Goal: Task Accomplishment & Management: Use online tool/utility

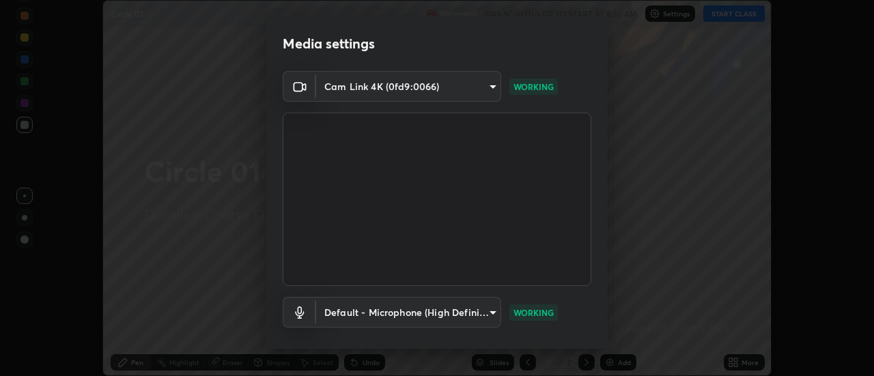
scroll to position [72, 0]
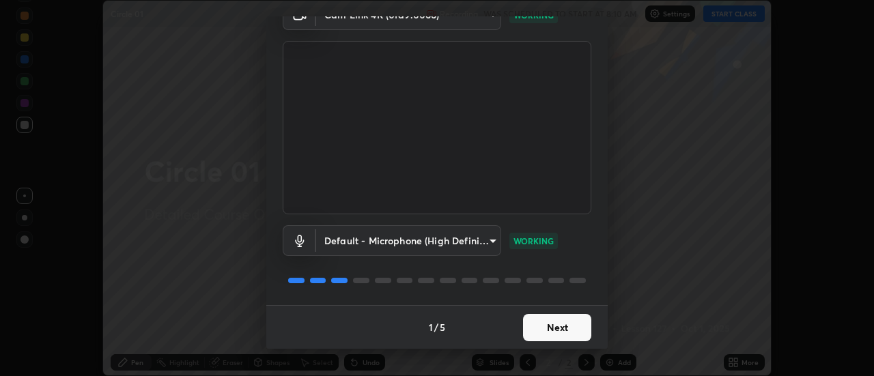
click at [571, 330] on button "Next" at bounding box center [557, 327] width 68 height 27
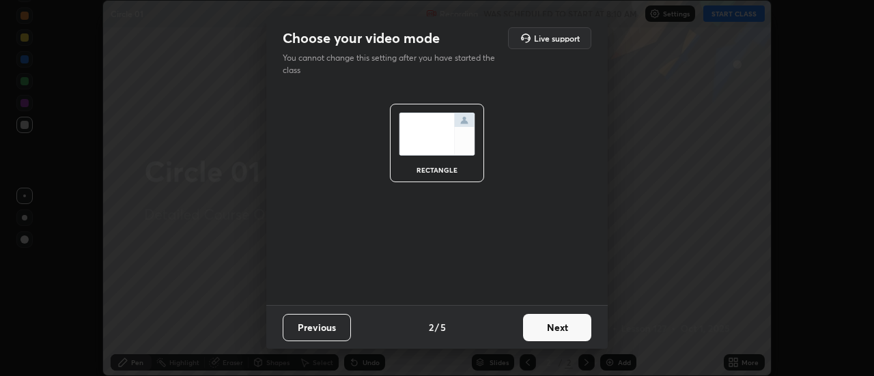
click at [571, 331] on button "Next" at bounding box center [557, 327] width 68 height 27
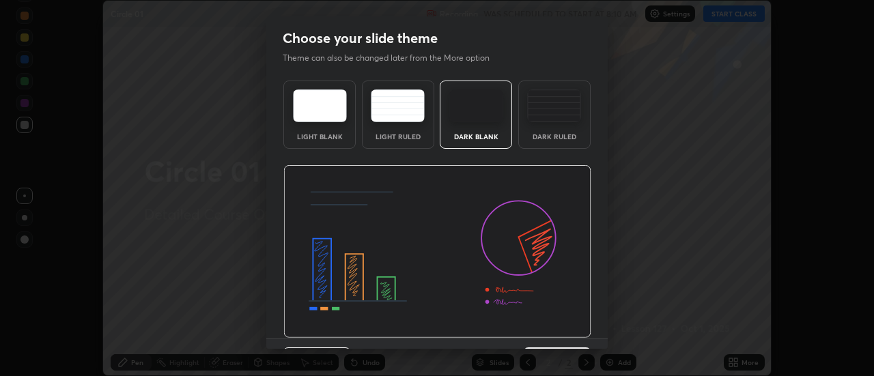
scroll to position [33, 0]
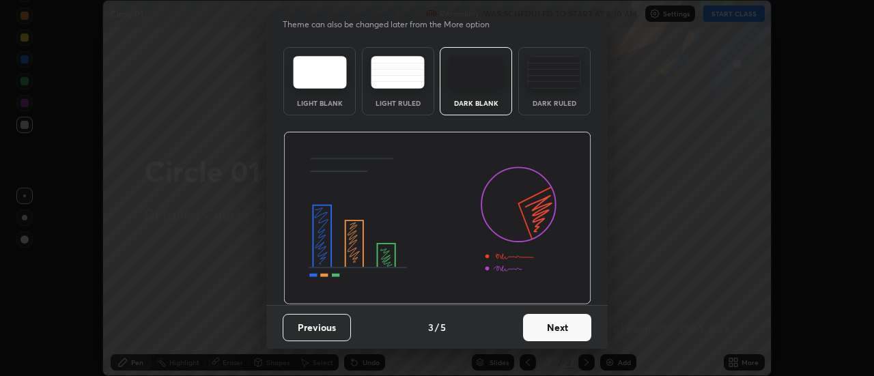
click at [569, 332] on button "Next" at bounding box center [557, 327] width 68 height 27
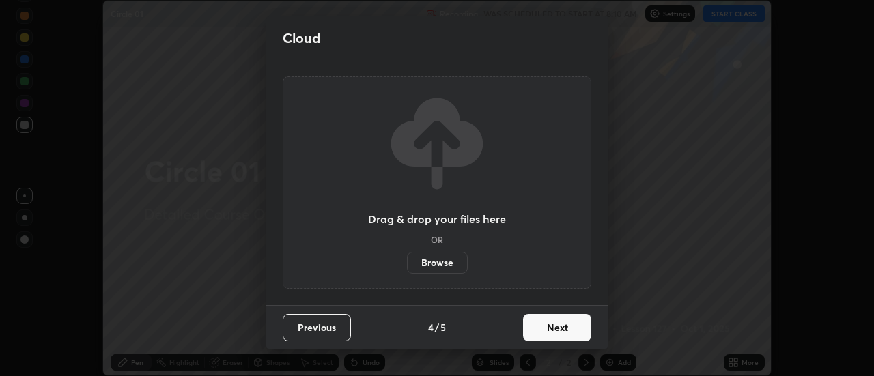
scroll to position [0, 0]
click at [569, 332] on button "Next" at bounding box center [557, 327] width 68 height 27
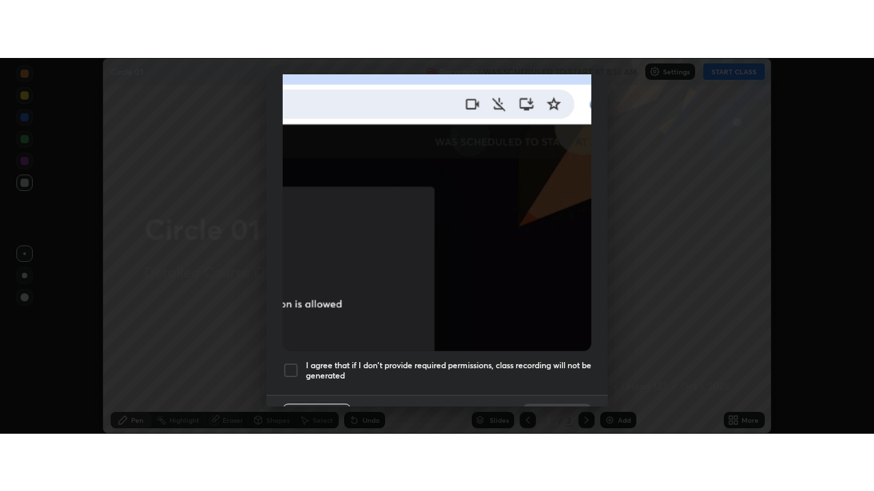
scroll to position [350, 0]
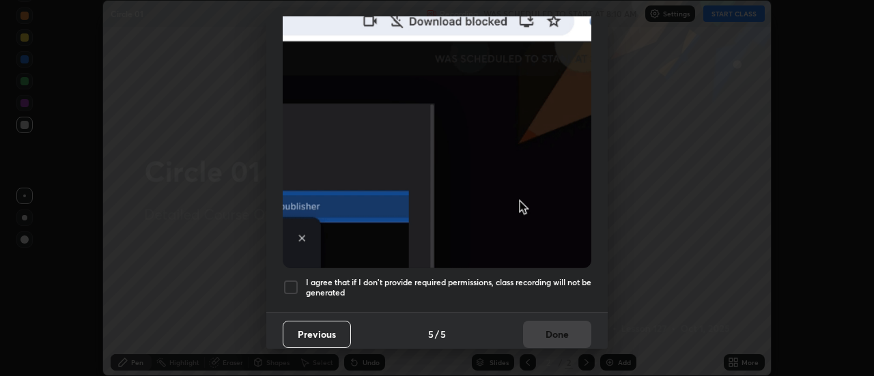
click at [292, 279] on div at bounding box center [291, 287] width 16 height 16
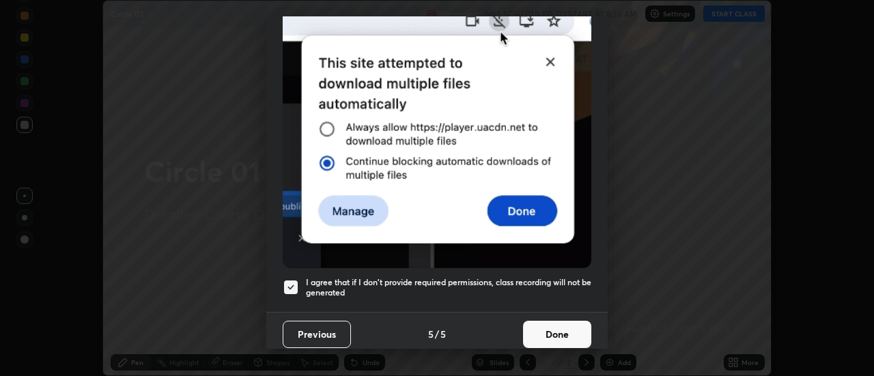
click at [549, 328] on button "Done" at bounding box center [557, 334] width 68 height 27
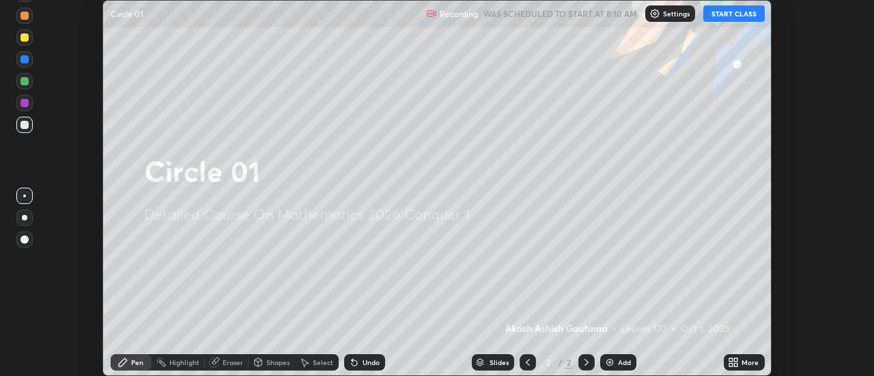
click at [726, 15] on button "START CLASS" at bounding box center [733, 13] width 61 height 16
click at [734, 359] on icon at bounding box center [735, 359] width 3 height 3
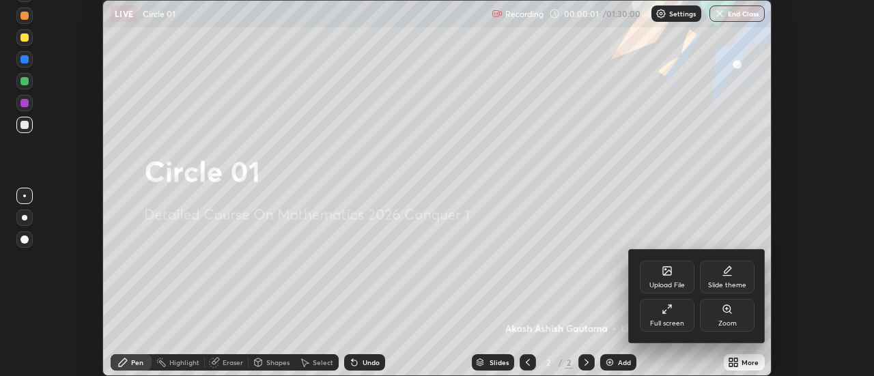
click at [676, 313] on div "Full screen" at bounding box center [667, 315] width 55 height 33
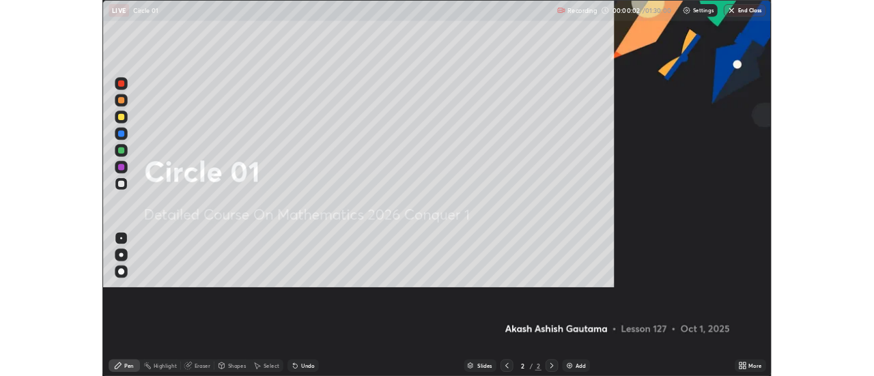
scroll to position [491, 874]
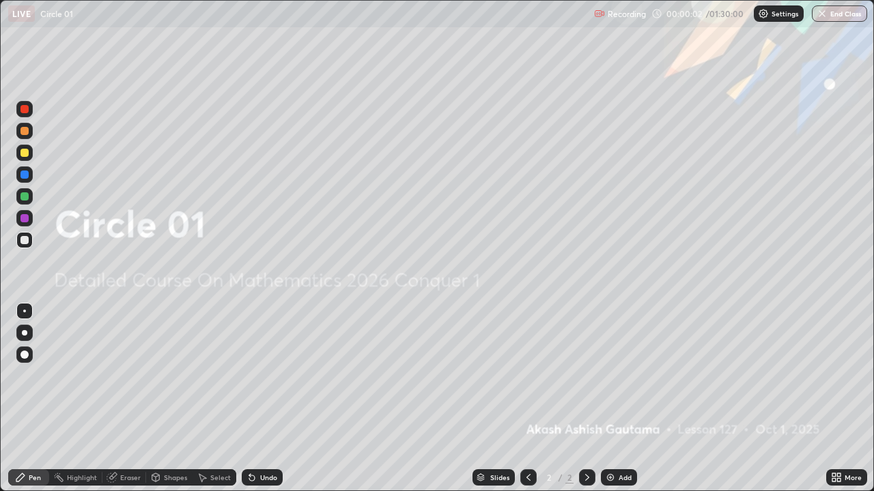
click at [616, 375] on div "Add" at bounding box center [619, 478] width 36 height 16
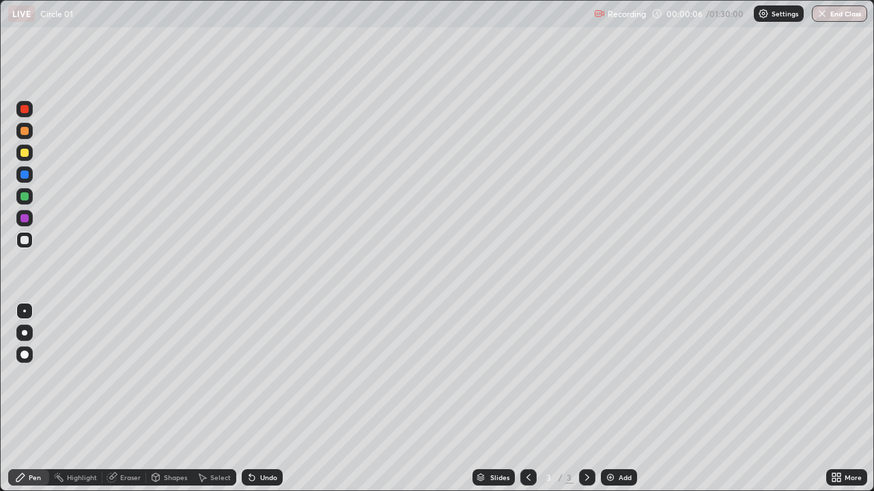
click at [25, 333] on div at bounding box center [24, 332] width 5 height 5
click at [249, 375] on icon at bounding box center [249, 474] width 1 height 1
click at [26, 152] on div at bounding box center [24, 153] width 8 height 8
click at [261, 375] on div "Undo" at bounding box center [268, 477] width 17 height 7
click at [260, 375] on div "Undo" at bounding box center [268, 477] width 17 height 7
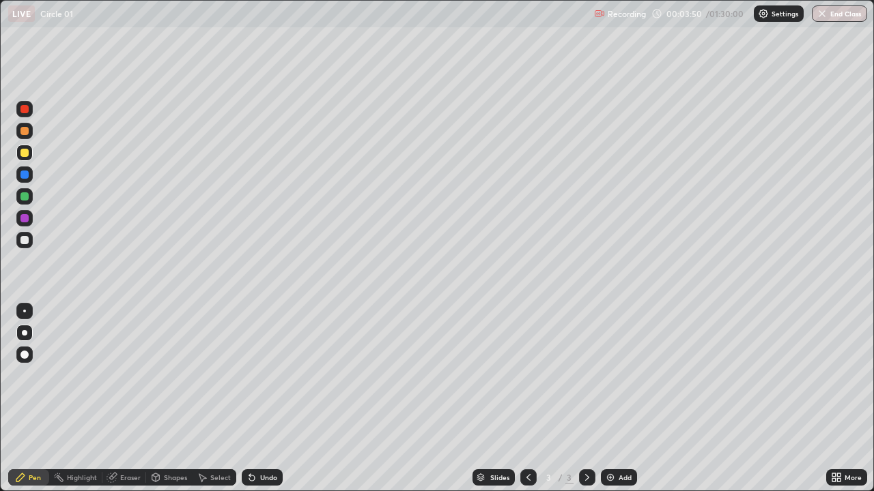
click at [26, 220] on div at bounding box center [24, 218] width 8 height 8
click at [25, 355] on div at bounding box center [24, 355] width 8 height 8
click at [27, 241] on div at bounding box center [24, 240] width 8 height 8
click at [25, 333] on div at bounding box center [24, 332] width 5 height 5
click at [268, 375] on div "Undo" at bounding box center [268, 477] width 17 height 7
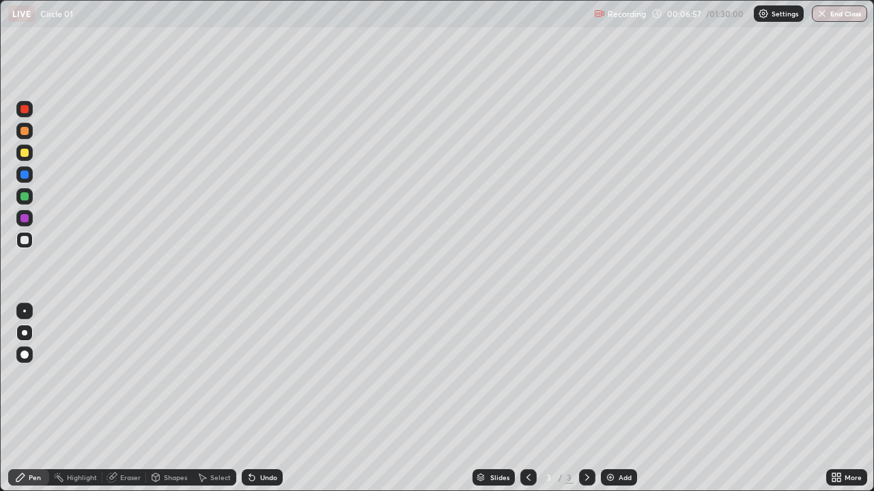
click at [265, 375] on div "Undo" at bounding box center [268, 477] width 17 height 7
click at [263, 375] on div "Undo" at bounding box center [268, 477] width 17 height 7
click at [220, 375] on div "Select" at bounding box center [220, 477] width 20 height 7
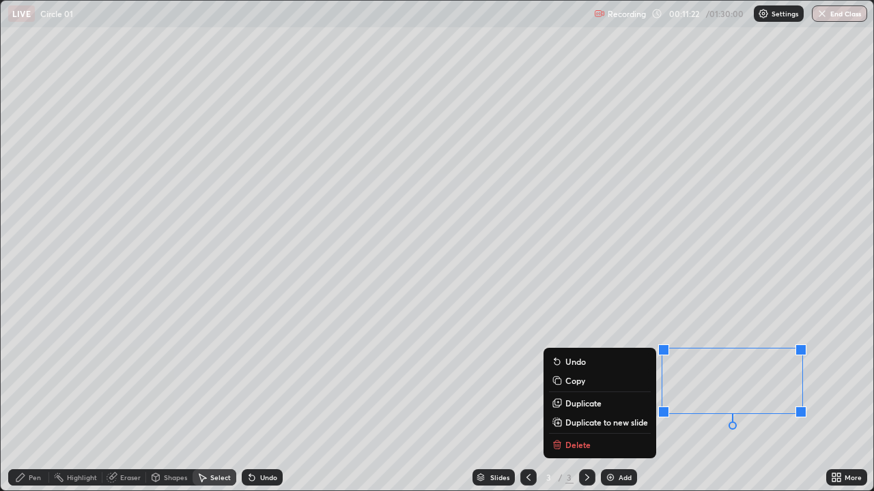
click at [576, 375] on p "Copy" at bounding box center [575, 380] width 20 height 11
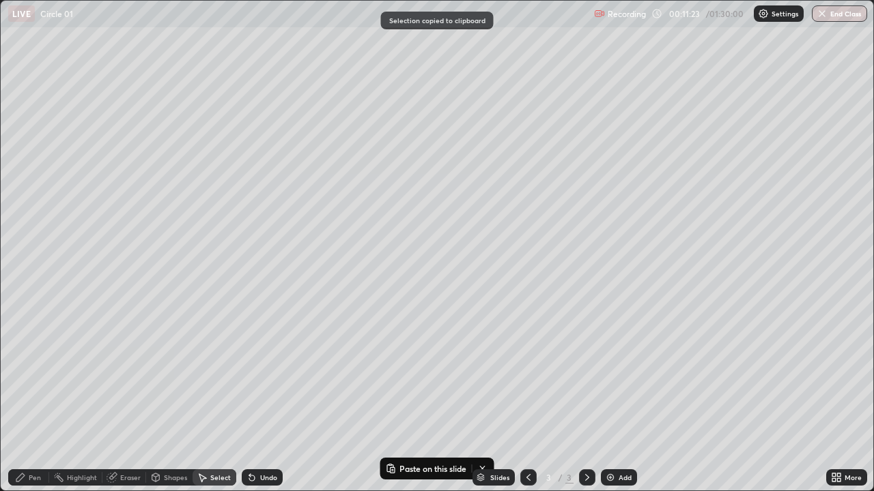
click at [621, 375] on div "Add" at bounding box center [624, 477] width 13 height 7
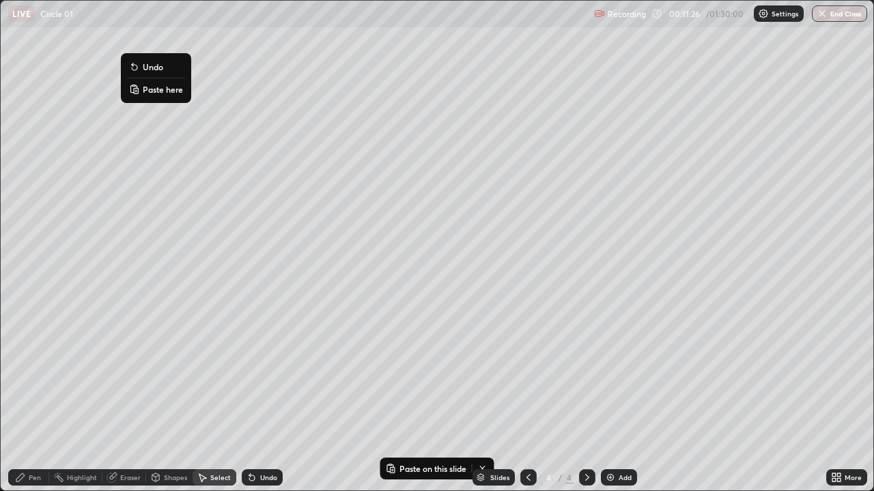
click at [148, 92] on p "Paste here" at bounding box center [163, 89] width 40 height 11
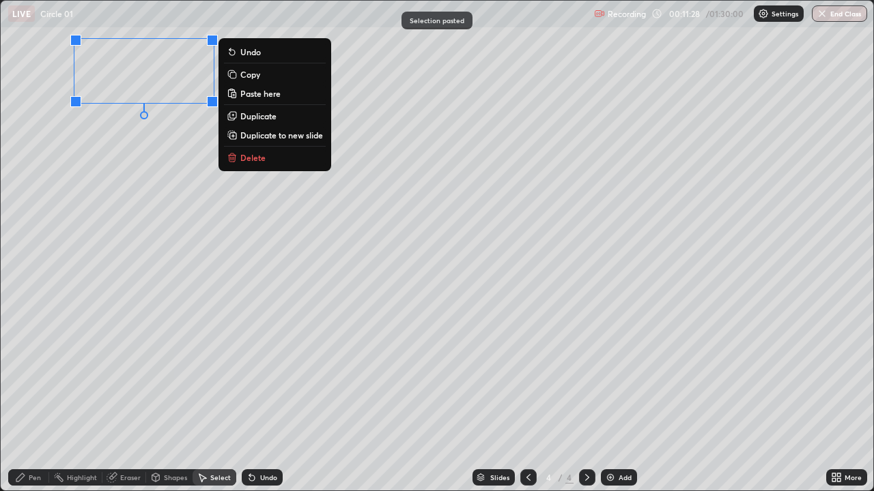
click at [126, 162] on div "0 ° Undo Copy Paste here Duplicate Duplicate to new slide Delete" at bounding box center [437, 246] width 872 height 490
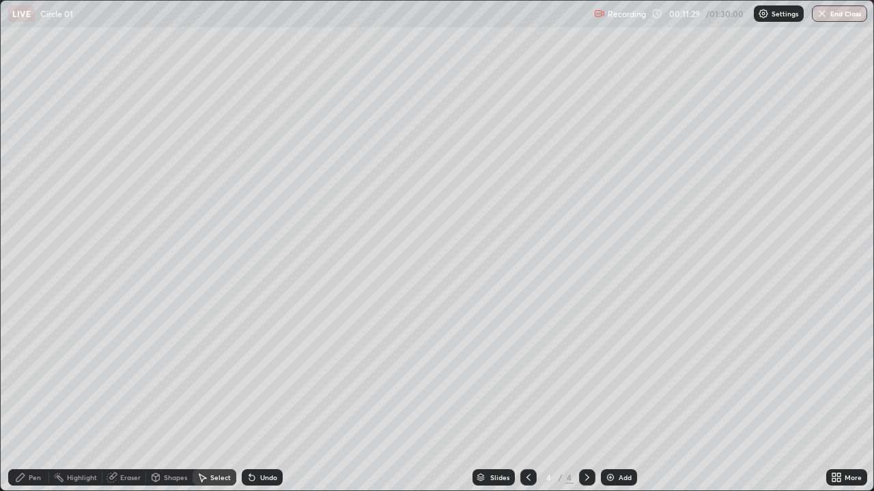
click at [117, 375] on icon at bounding box center [111, 477] width 11 height 11
click at [31, 375] on div "Pen" at bounding box center [28, 478] width 41 height 16
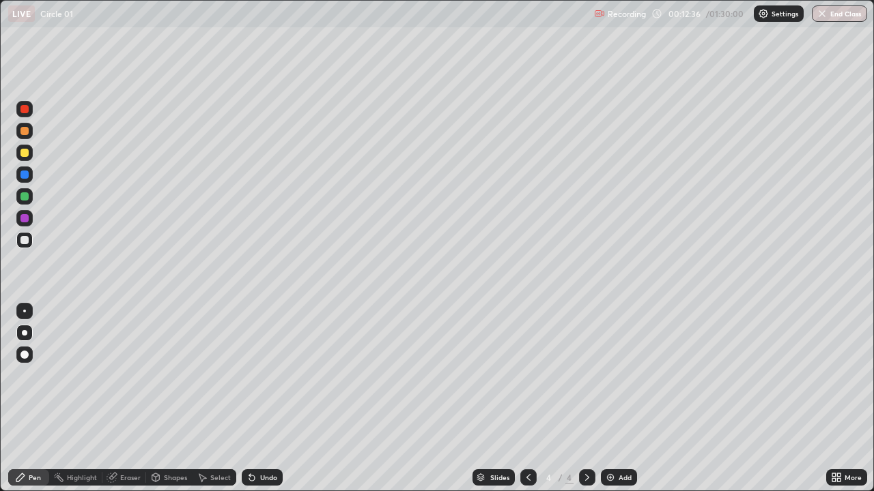
click at [527, 375] on icon at bounding box center [528, 477] width 11 height 11
click at [586, 375] on icon at bounding box center [587, 477] width 11 height 11
click at [267, 375] on div "Undo" at bounding box center [268, 477] width 17 height 7
click at [268, 375] on div "Undo" at bounding box center [268, 477] width 17 height 7
click at [526, 375] on icon at bounding box center [528, 477] width 4 height 7
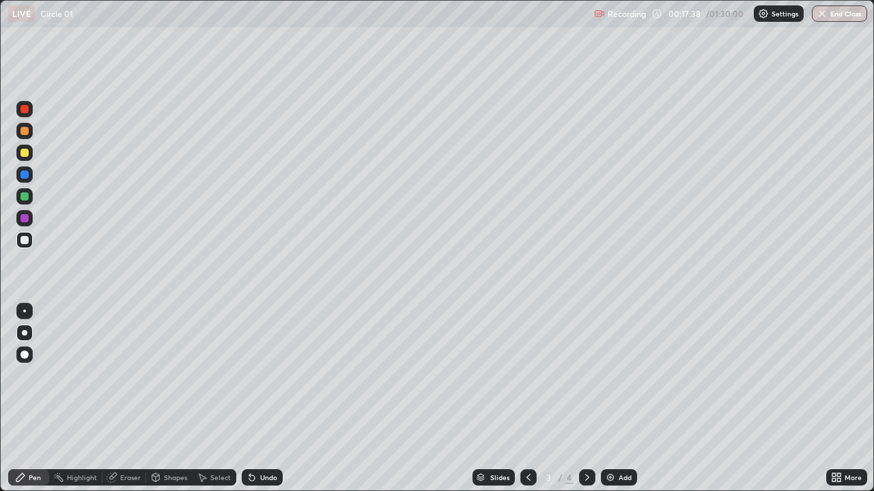
click at [526, 375] on icon at bounding box center [528, 477] width 4 height 7
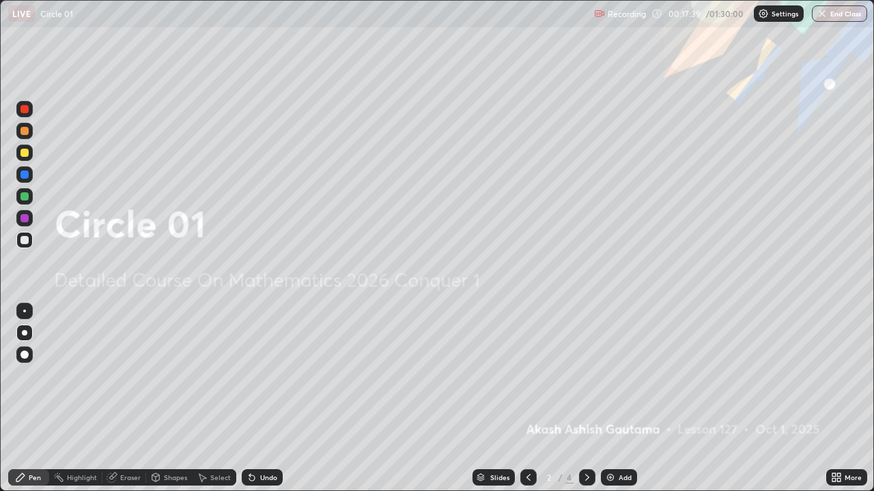
click at [586, 375] on icon at bounding box center [587, 477] width 11 height 11
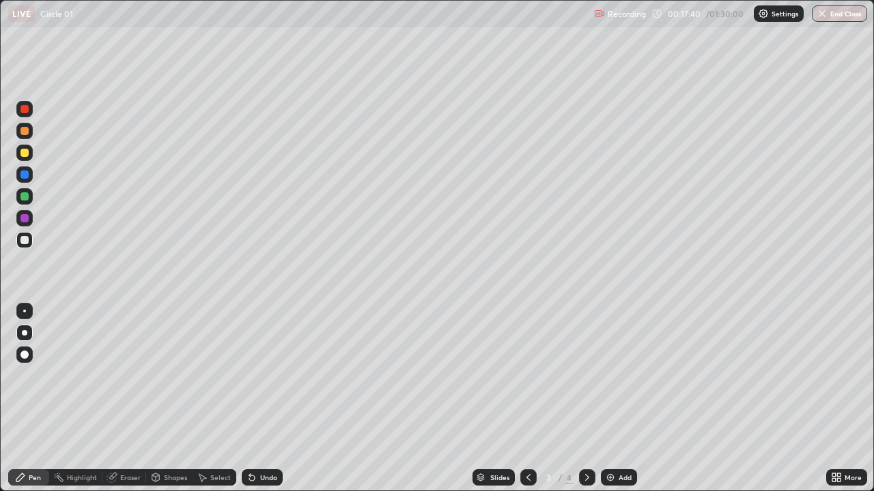
click at [586, 375] on icon at bounding box center [587, 477] width 11 height 11
click at [528, 375] on icon at bounding box center [528, 477] width 11 height 11
click at [587, 375] on icon at bounding box center [587, 477] width 11 height 11
click at [626, 375] on div "Add" at bounding box center [624, 477] width 13 height 7
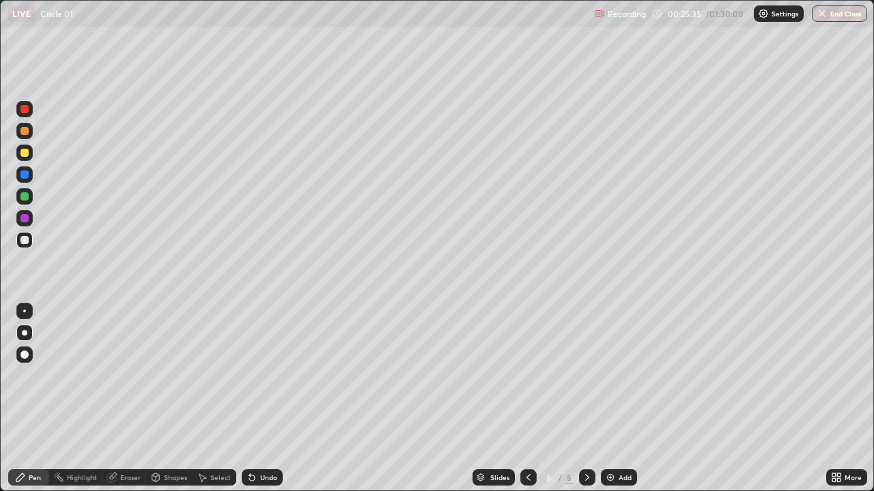
click at [25, 153] on div at bounding box center [24, 153] width 8 height 8
click at [135, 375] on div "Eraser" at bounding box center [130, 477] width 20 height 7
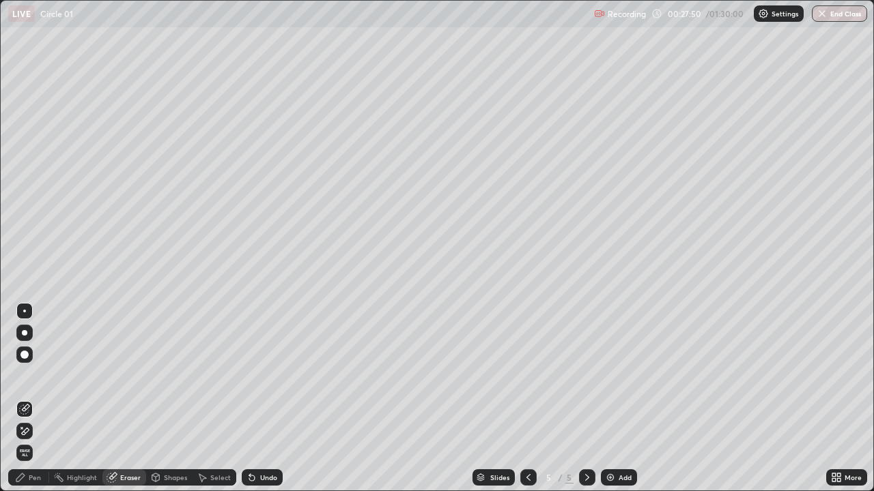
click at [37, 375] on div "Pen" at bounding box center [35, 477] width 12 height 7
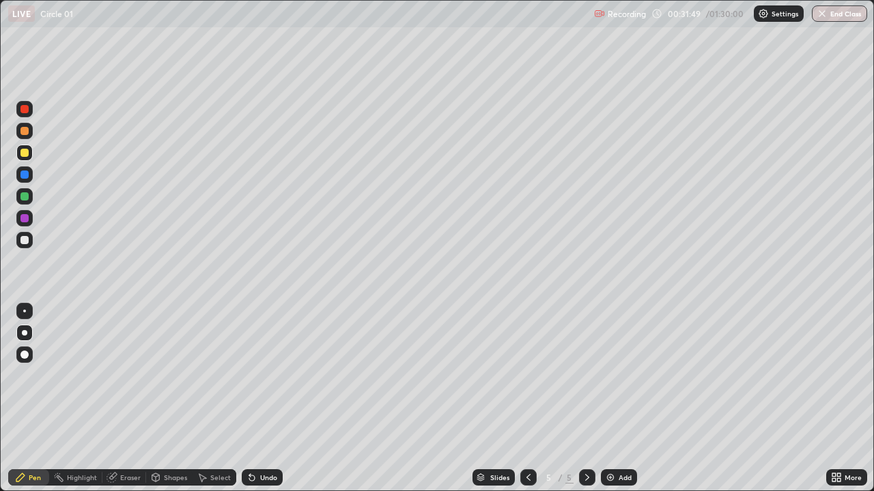
click at [264, 375] on div "Undo" at bounding box center [268, 477] width 17 height 7
click at [266, 375] on div "Undo" at bounding box center [262, 478] width 41 height 16
click at [265, 375] on div "Undo" at bounding box center [262, 478] width 41 height 16
click at [623, 375] on div "Add" at bounding box center [624, 477] width 13 height 7
click at [249, 375] on icon at bounding box center [249, 474] width 1 height 1
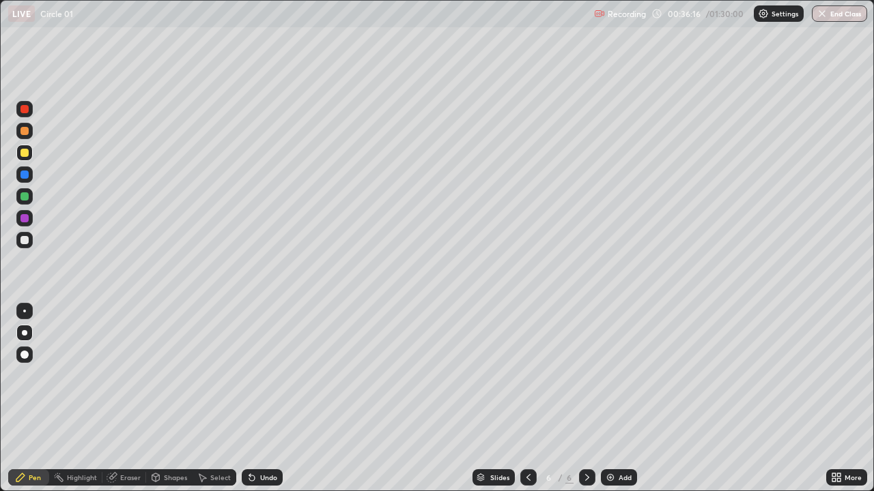
click at [27, 241] on div at bounding box center [24, 240] width 8 height 8
click at [27, 197] on div at bounding box center [24, 196] width 8 height 8
click at [250, 375] on icon at bounding box center [251, 477] width 11 height 11
click at [249, 375] on icon at bounding box center [251, 478] width 5 height 5
click at [27, 242] on div at bounding box center [24, 240] width 8 height 8
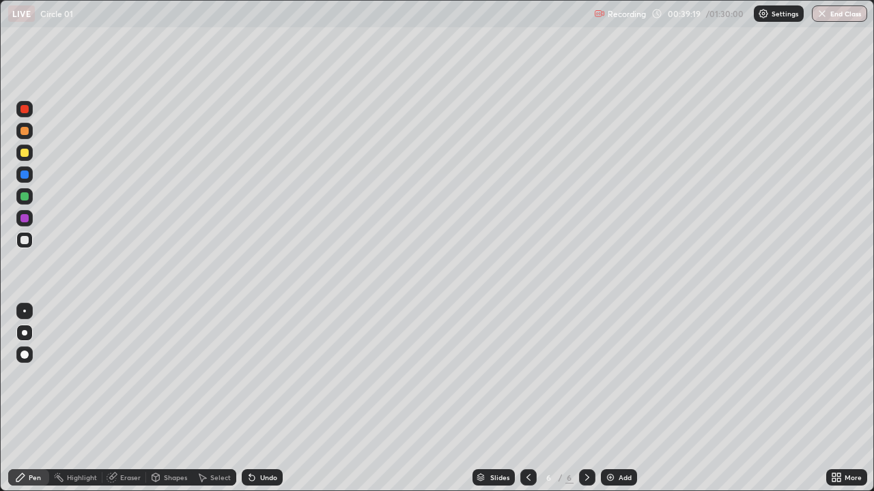
click at [119, 375] on div "Eraser" at bounding box center [124, 478] width 44 height 16
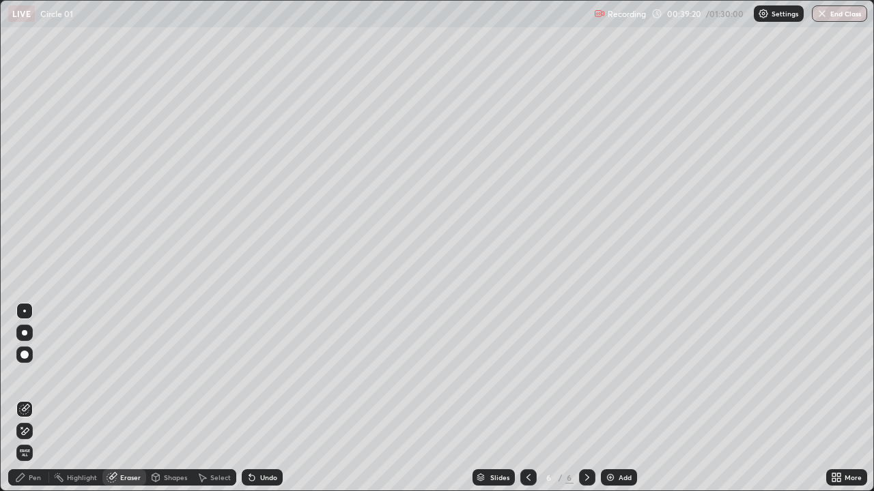
click at [32, 375] on div "Pen" at bounding box center [35, 477] width 12 height 7
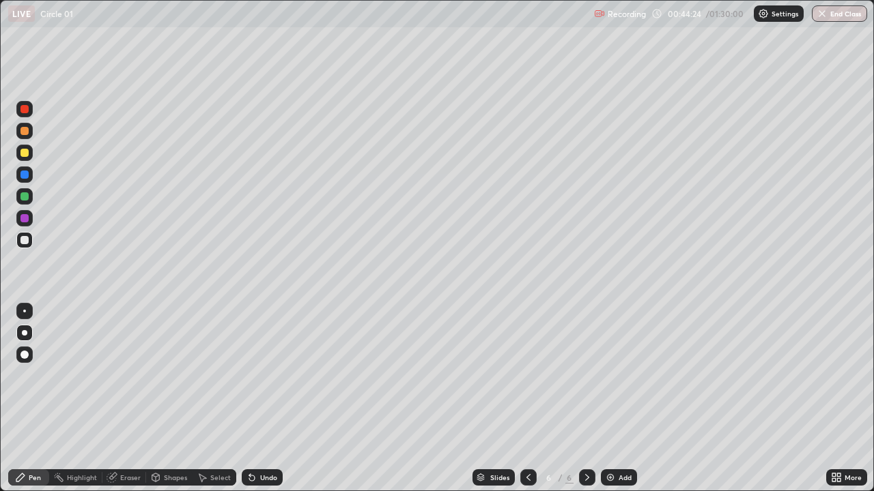
click at [28, 153] on div at bounding box center [24, 153] width 8 height 8
click at [25, 197] on div at bounding box center [24, 196] width 8 height 8
click at [31, 240] on div at bounding box center [24, 240] width 16 height 16
click at [260, 375] on div "Undo" at bounding box center [268, 477] width 17 height 7
click at [124, 375] on div "Eraser" at bounding box center [130, 477] width 20 height 7
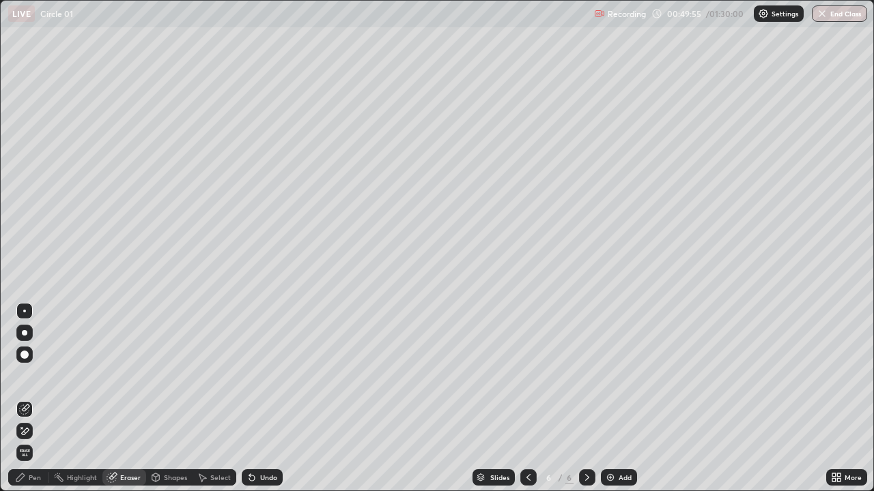
click at [34, 375] on div "Pen" at bounding box center [35, 477] width 12 height 7
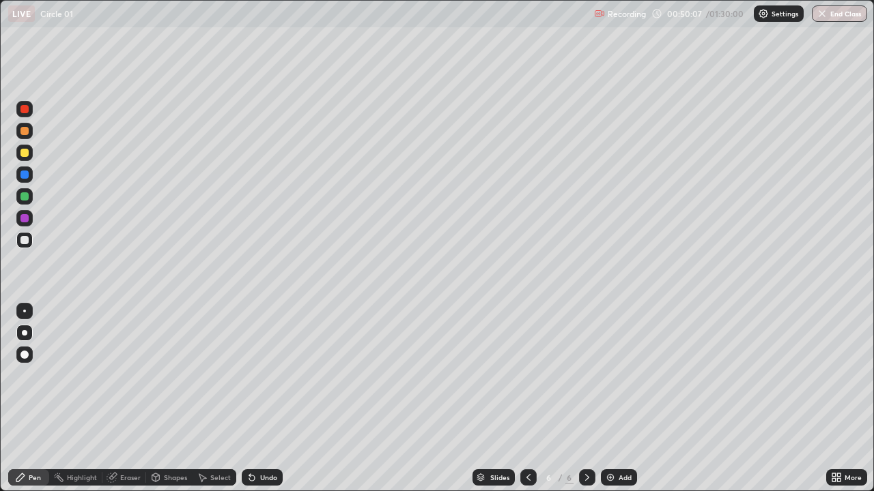
click at [123, 375] on div "Eraser" at bounding box center [130, 477] width 20 height 7
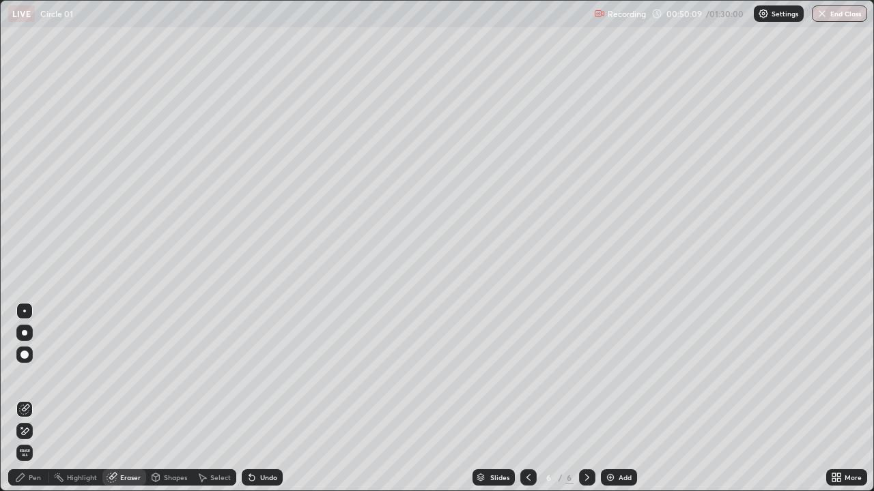
click at [36, 375] on div "Pen" at bounding box center [35, 477] width 12 height 7
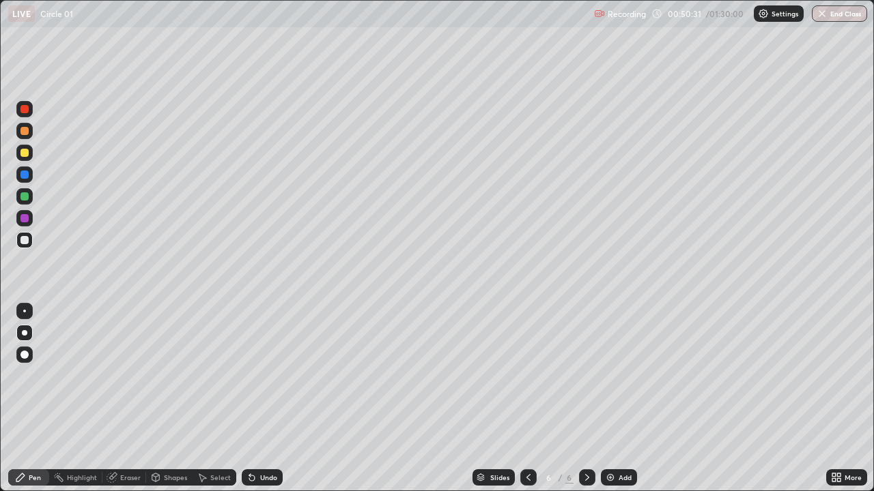
click at [621, 375] on div "Add" at bounding box center [624, 477] width 13 height 7
click at [526, 375] on icon at bounding box center [528, 477] width 4 height 7
click at [585, 375] on icon at bounding box center [587, 477] width 4 height 7
click at [527, 375] on icon at bounding box center [528, 477] width 11 height 11
click at [214, 375] on div "Select" at bounding box center [220, 477] width 20 height 7
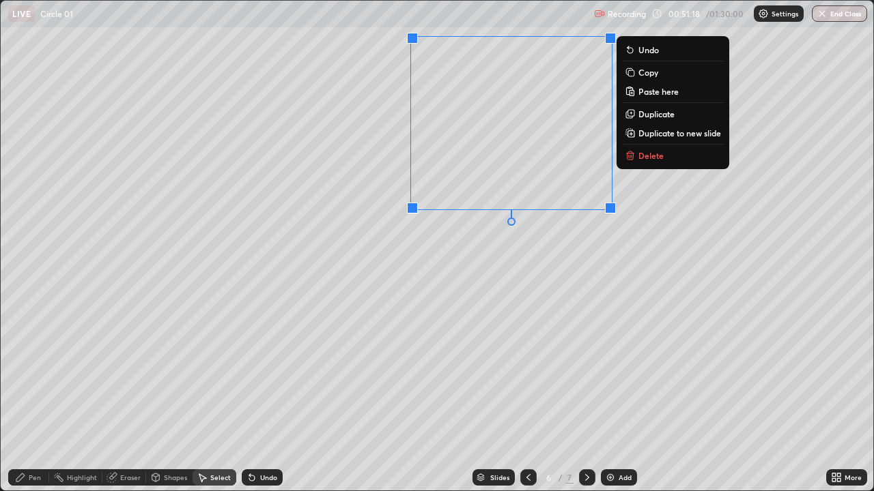
click at [638, 76] on p "Copy" at bounding box center [648, 72] width 20 height 11
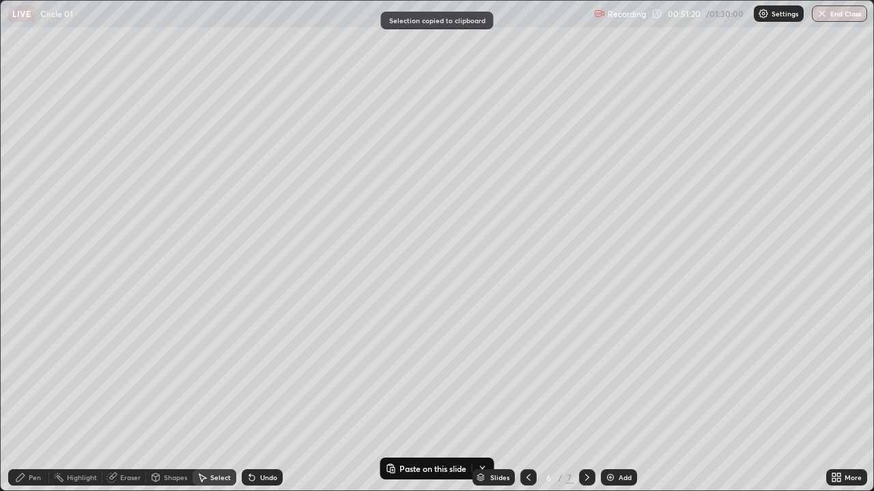
click at [587, 375] on icon at bounding box center [587, 477] width 11 height 11
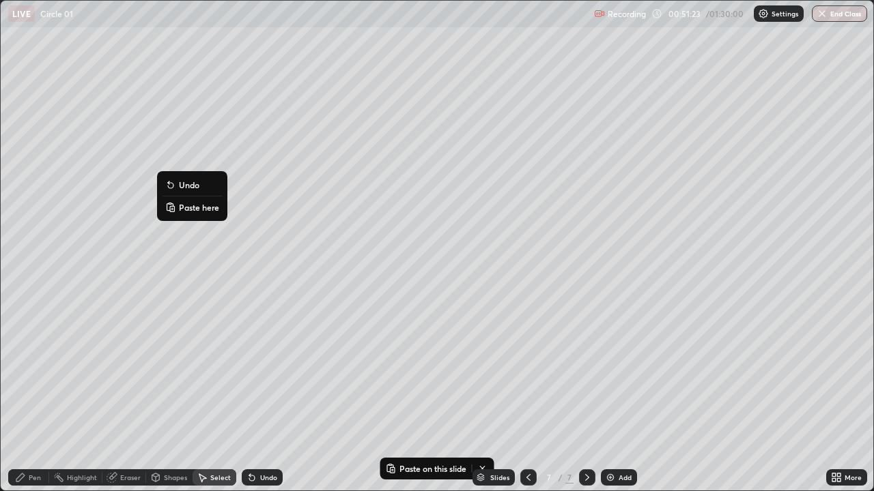
click at [188, 210] on p "Paste here" at bounding box center [199, 207] width 40 height 11
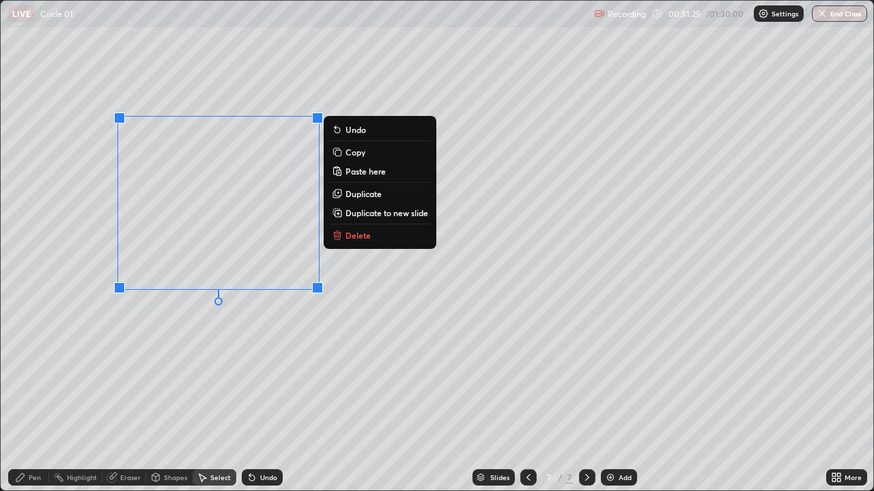
click at [154, 344] on div "0 ° Undo Copy Paste here Duplicate Duplicate to new slide Delete" at bounding box center [437, 246] width 872 height 490
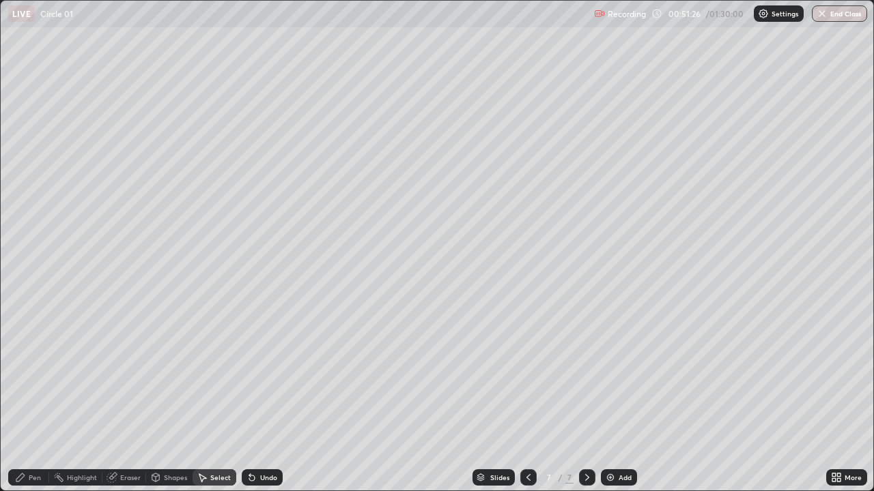
click at [35, 375] on div "Pen" at bounding box center [35, 477] width 12 height 7
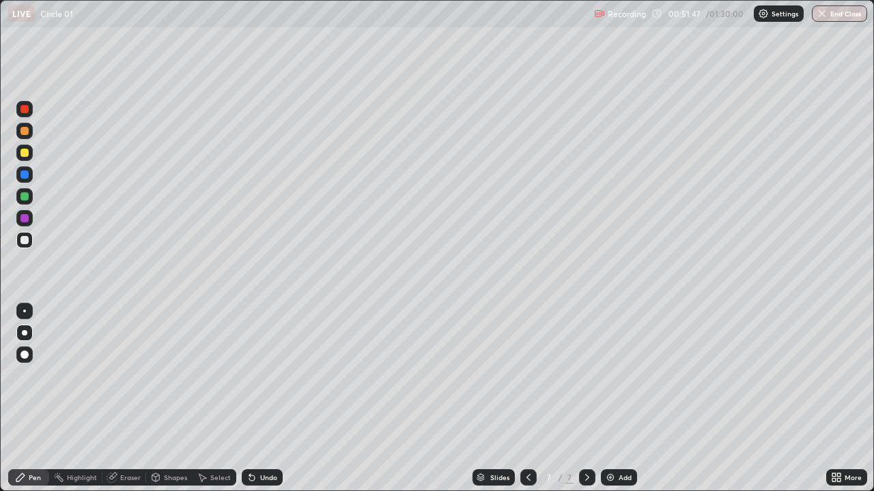
click at [263, 375] on div "Undo" at bounding box center [268, 477] width 17 height 7
click at [264, 375] on div "Undo" at bounding box center [268, 477] width 17 height 7
click at [256, 375] on div "Undo" at bounding box center [262, 478] width 41 height 16
click at [255, 375] on div "Undo" at bounding box center [262, 478] width 41 height 16
click at [528, 375] on icon at bounding box center [528, 477] width 11 height 11
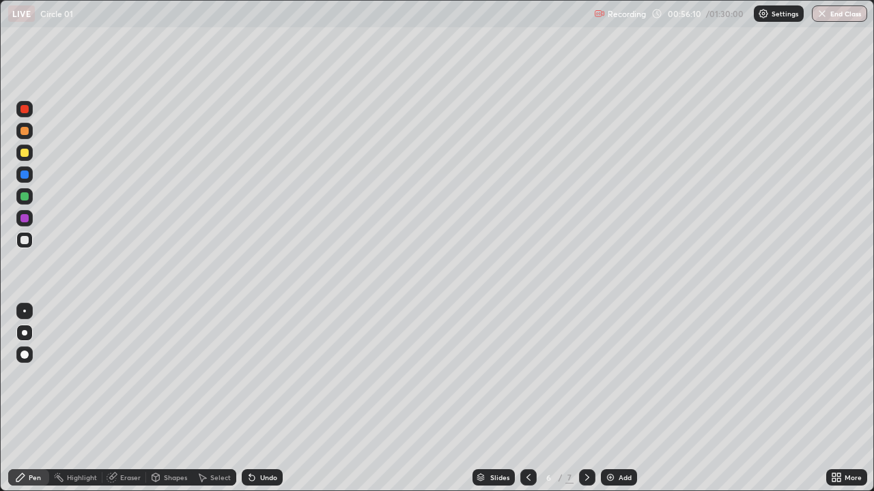
click at [591, 375] on icon at bounding box center [587, 477] width 11 height 11
click at [258, 375] on div "Undo" at bounding box center [262, 478] width 41 height 16
click at [253, 375] on icon at bounding box center [251, 477] width 11 height 11
click at [255, 375] on icon at bounding box center [251, 477] width 11 height 11
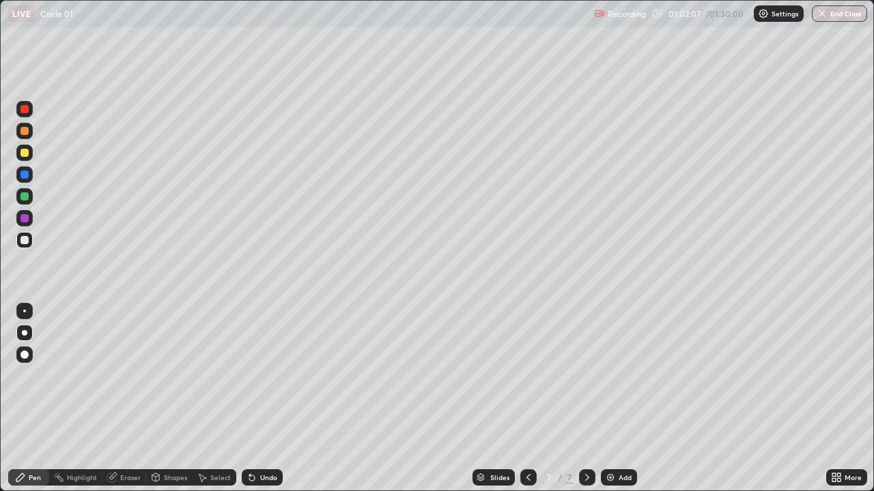
click at [250, 375] on icon at bounding box center [251, 478] width 5 height 5
click at [267, 375] on div "Undo" at bounding box center [268, 477] width 17 height 7
click at [262, 375] on div "Undo" at bounding box center [268, 477] width 17 height 7
click at [622, 375] on div "Add" at bounding box center [624, 477] width 13 height 7
click at [25, 153] on div at bounding box center [24, 153] width 8 height 8
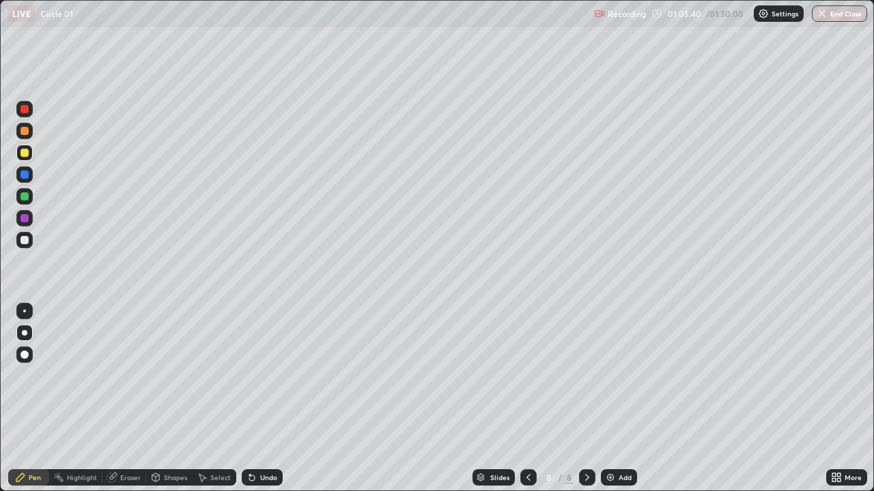
click at [26, 242] on div at bounding box center [24, 240] width 8 height 8
click at [25, 155] on div at bounding box center [24, 153] width 8 height 8
click at [25, 311] on div at bounding box center [24, 311] width 3 height 3
click at [25, 332] on div at bounding box center [24, 332] width 5 height 5
click at [26, 240] on div at bounding box center [24, 240] width 8 height 8
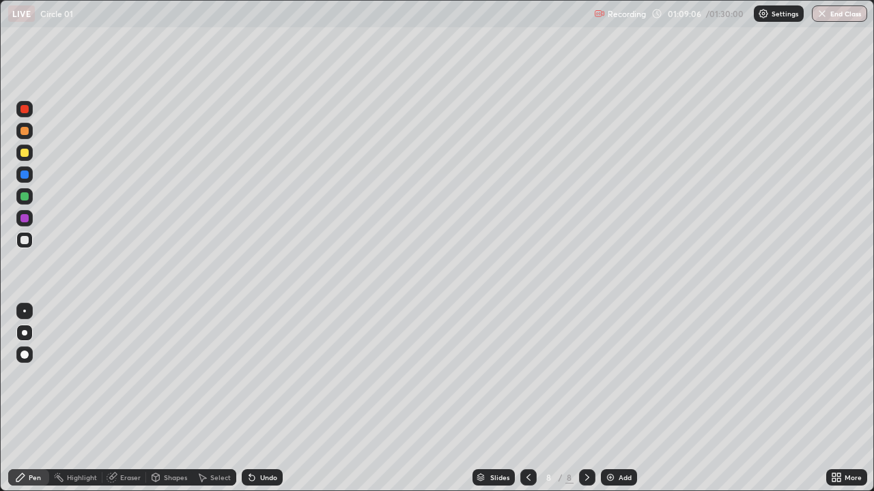
click at [260, 375] on div "Undo" at bounding box center [268, 477] width 17 height 7
click at [27, 154] on div at bounding box center [24, 153] width 8 height 8
click at [527, 375] on icon at bounding box center [528, 477] width 11 height 11
click at [585, 375] on icon at bounding box center [587, 477] width 11 height 11
click at [25, 242] on div at bounding box center [24, 240] width 8 height 8
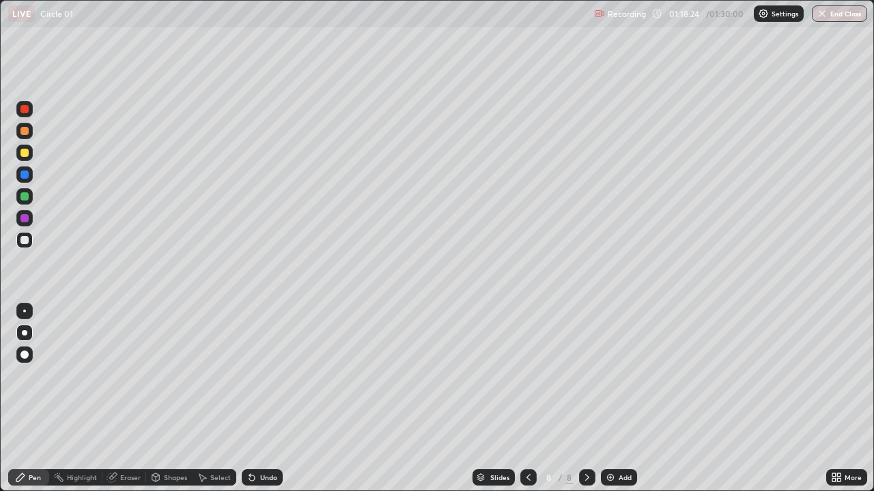
click at [621, 375] on div "Add" at bounding box center [624, 477] width 13 height 7
click at [28, 155] on div at bounding box center [24, 153] width 16 height 16
click at [261, 375] on div "Undo" at bounding box center [268, 477] width 17 height 7
click at [250, 375] on div "Undo" at bounding box center [262, 478] width 41 height 16
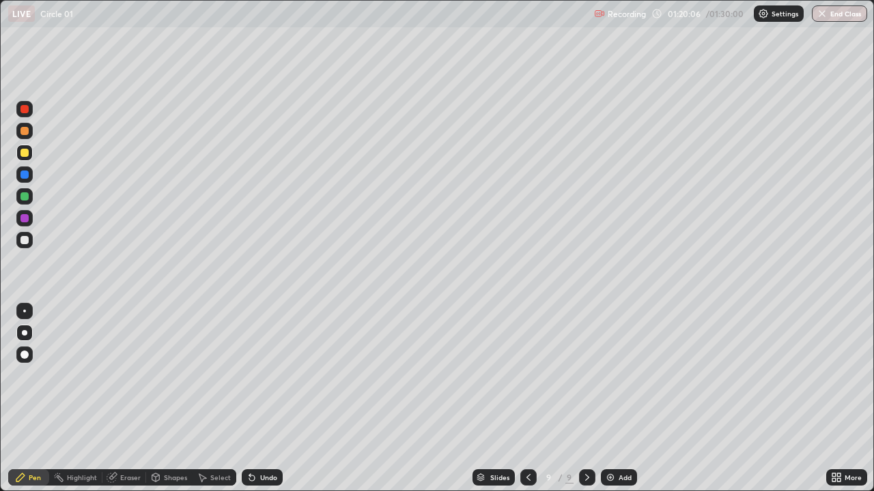
click at [249, 375] on icon at bounding box center [249, 474] width 1 height 1
click at [254, 375] on div "Undo" at bounding box center [262, 478] width 41 height 16
click at [832, 375] on icon at bounding box center [833, 475] width 3 height 3
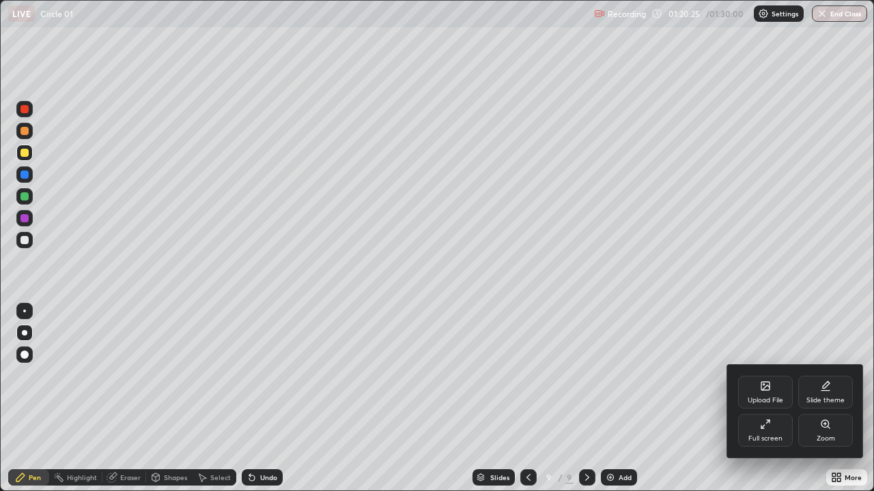
click at [751, 375] on div "Full screen" at bounding box center [765, 430] width 55 height 33
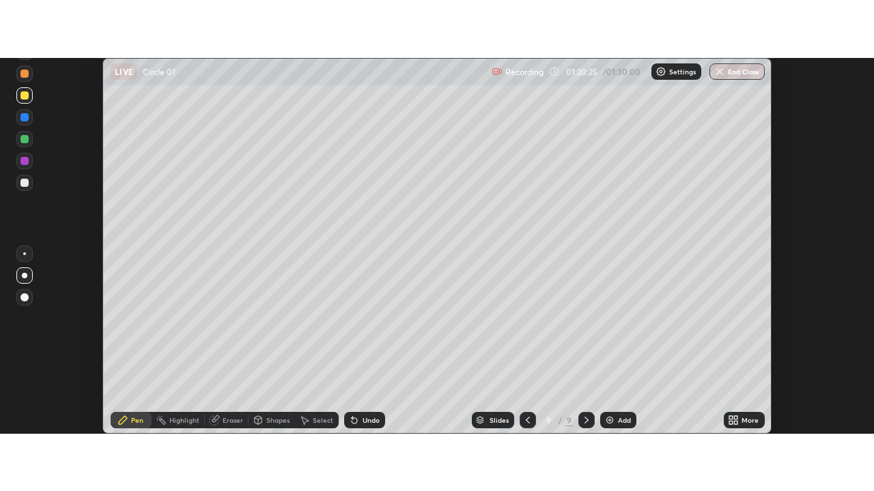
scroll to position [67875, 67378]
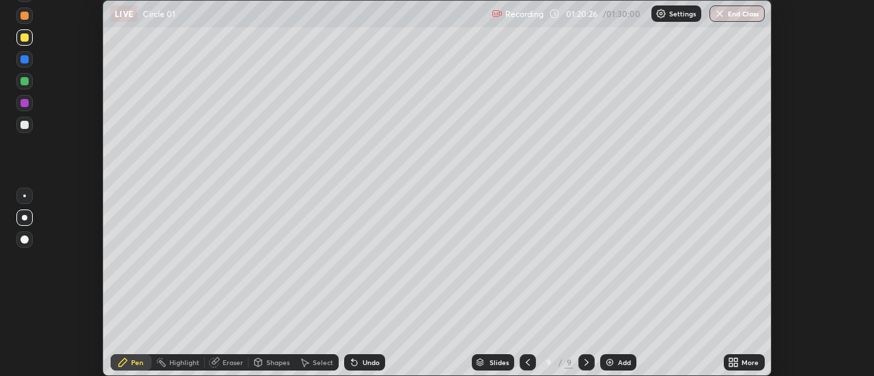
click at [731, 364] on icon at bounding box center [730, 364] width 3 height 3
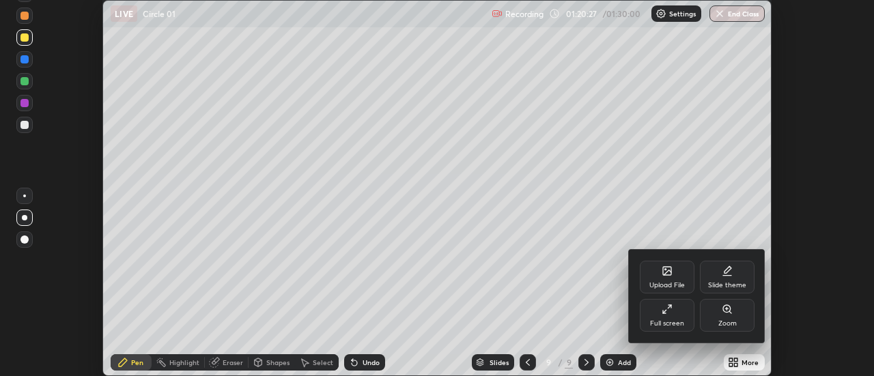
click at [683, 320] on div "Full screen" at bounding box center [667, 315] width 55 height 33
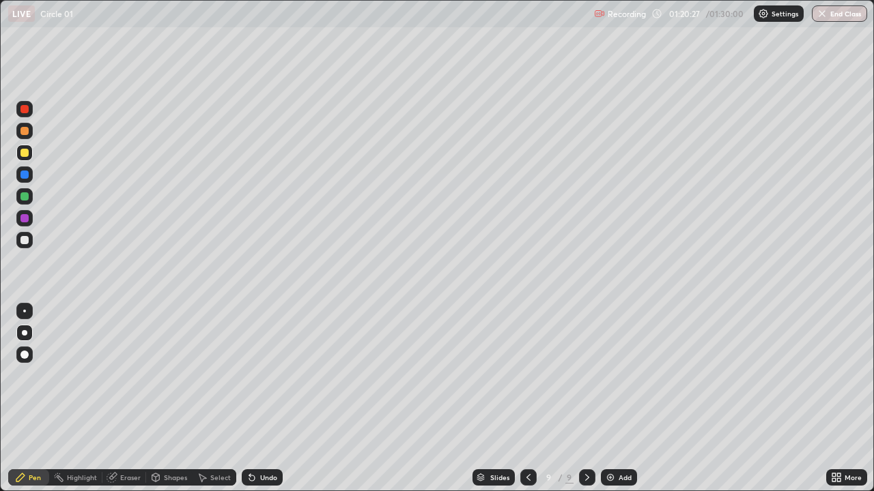
scroll to position [491, 874]
click at [133, 375] on div "Eraser" at bounding box center [130, 477] width 20 height 7
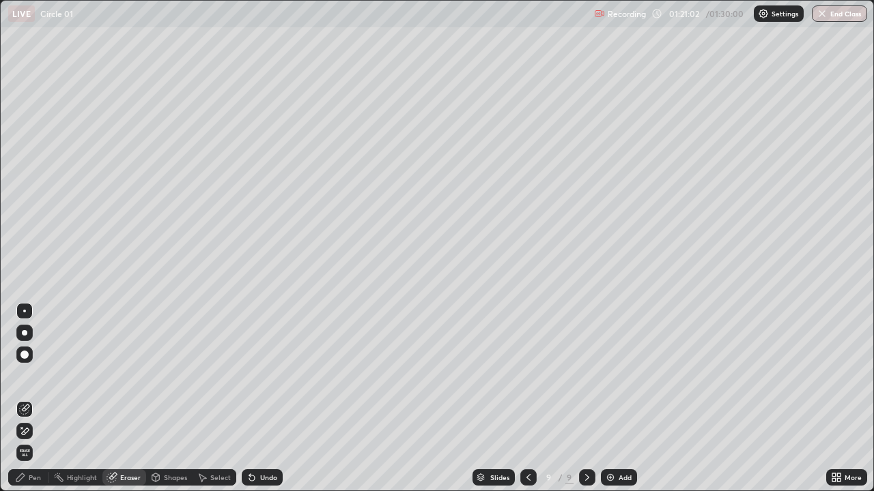
click at [32, 375] on div "Pen" at bounding box center [28, 478] width 41 height 16
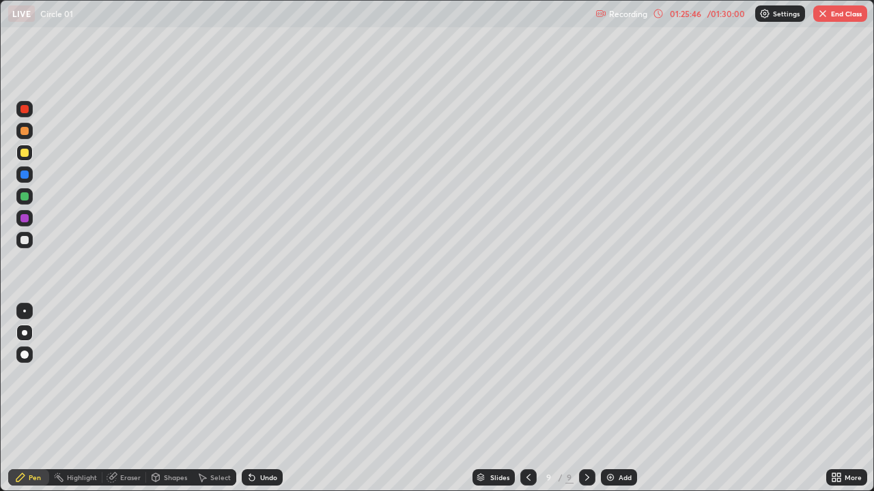
click at [844, 16] on button "End Class" at bounding box center [840, 13] width 54 height 16
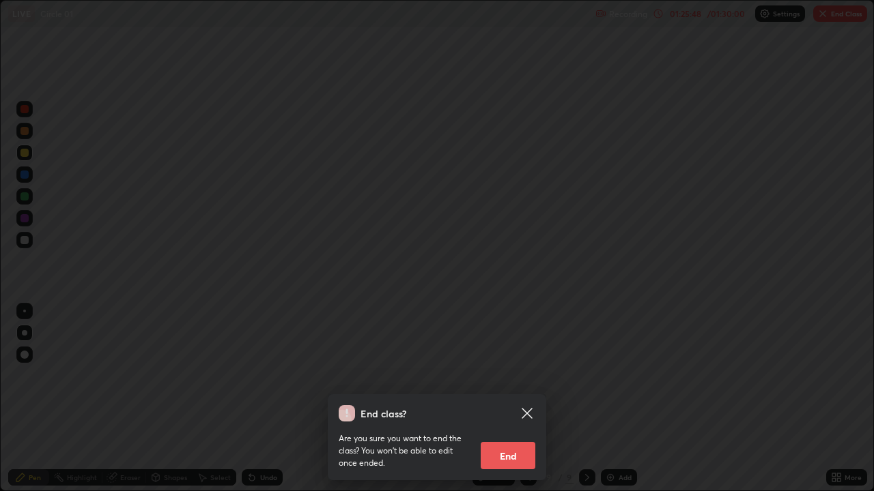
click at [518, 375] on button "End" at bounding box center [507, 455] width 55 height 27
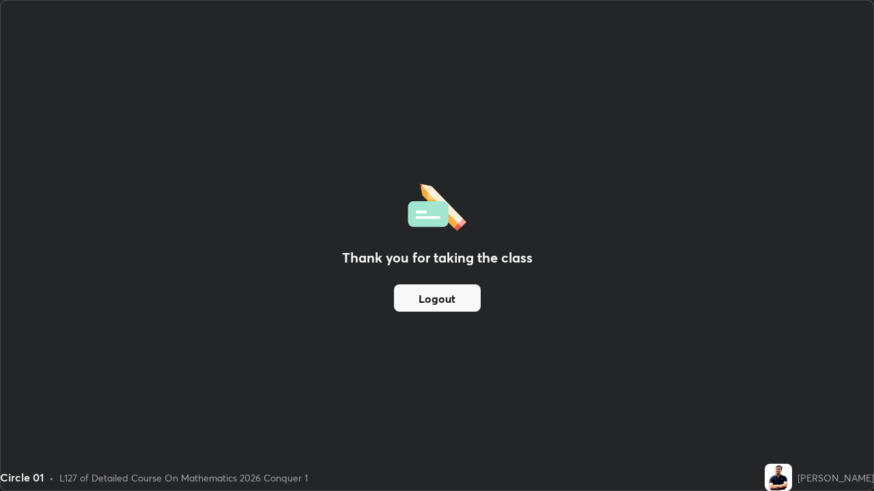
click at [435, 298] on button "Logout" at bounding box center [437, 298] width 87 height 27
